Goal: Task Accomplishment & Management: Manage account settings

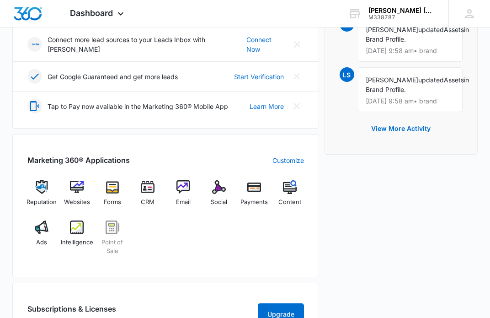
scroll to position [266, 0]
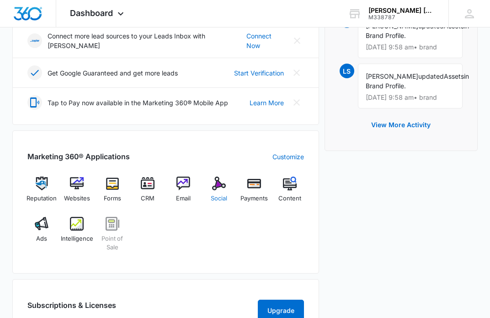
click at [218, 178] on img at bounding box center [219, 183] width 14 height 14
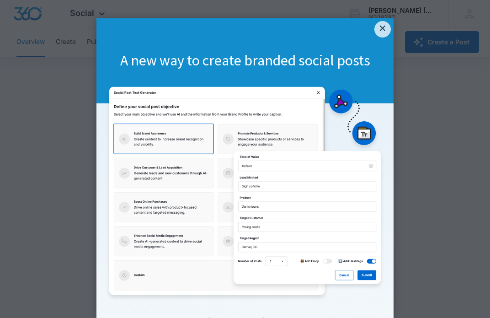
click at [258, 164] on img at bounding box center [245, 193] width 279 height 216
click at [172, 174] on img at bounding box center [245, 193] width 279 height 216
click at [366, 130] on img at bounding box center [245, 193] width 279 height 216
click at [383, 26] on link "×" at bounding box center [382, 29] width 16 height 16
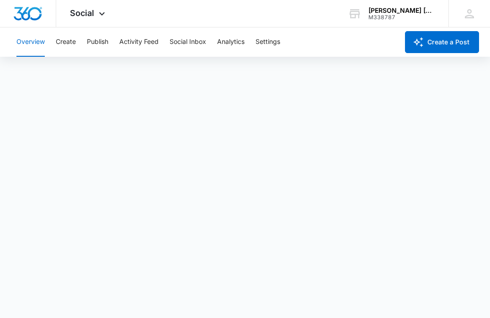
click at [323, 51] on div "Overview Create Publish Activity Feed Social Inbox Analytics Settings" at bounding box center [205, 41] width 388 height 29
click at [433, 43] on button "Create a Post" at bounding box center [442, 42] width 74 height 22
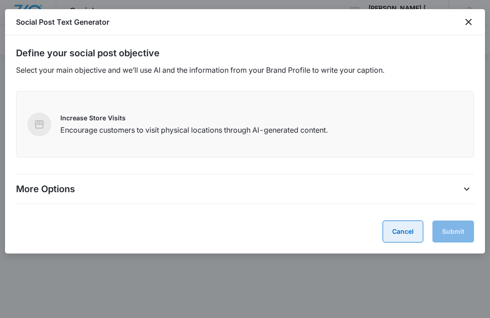
click at [398, 230] on button "Cancel" at bounding box center [402, 231] width 41 height 22
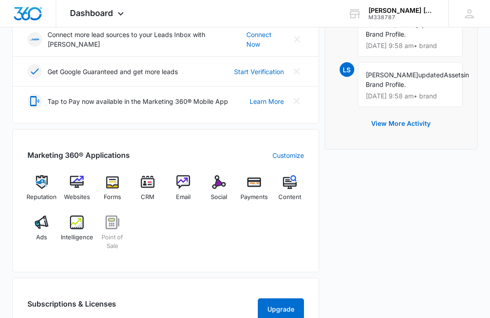
scroll to position [276, 0]
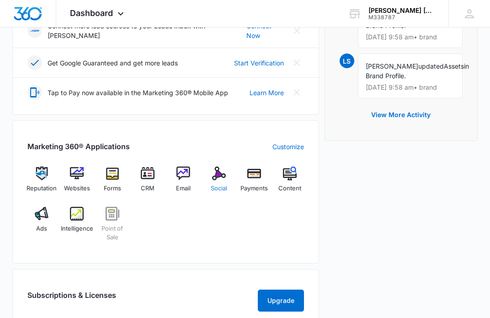
click at [219, 170] on img at bounding box center [219, 173] width 14 height 14
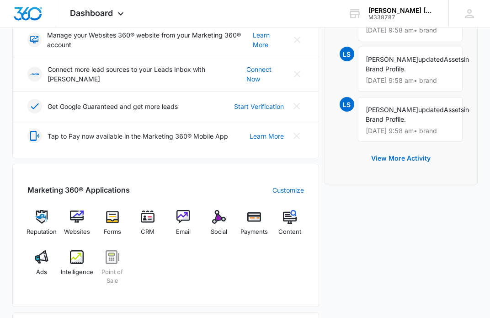
scroll to position [238, 0]
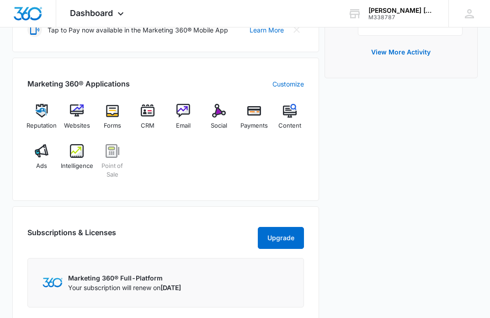
scroll to position [341, 0]
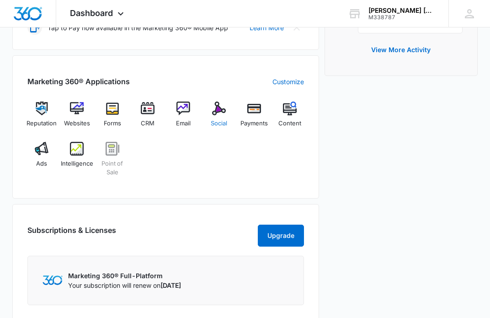
click at [220, 103] on img at bounding box center [219, 108] width 14 height 14
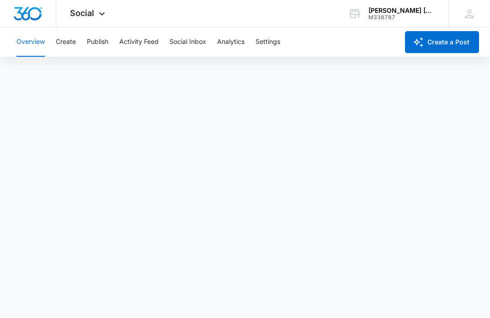
scroll to position [2, 0]
click at [269, 42] on button "Settings" at bounding box center [267, 41] width 25 height 29
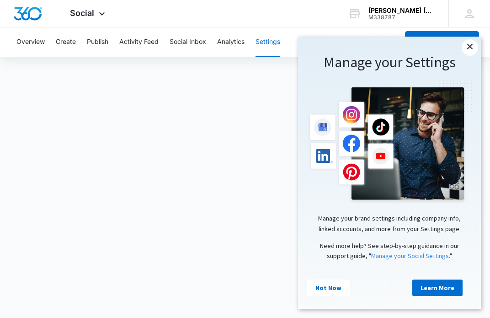
click at [471, 49] on link "×" at bounding box center [470, 47] width 16 height 16
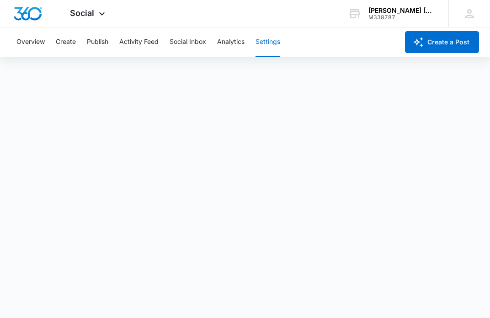
click at [271, 43] on button "Settings" at bounding box center [267, 41] width 25 height 29
